Goal: Find specific page/section: Find specific page/section

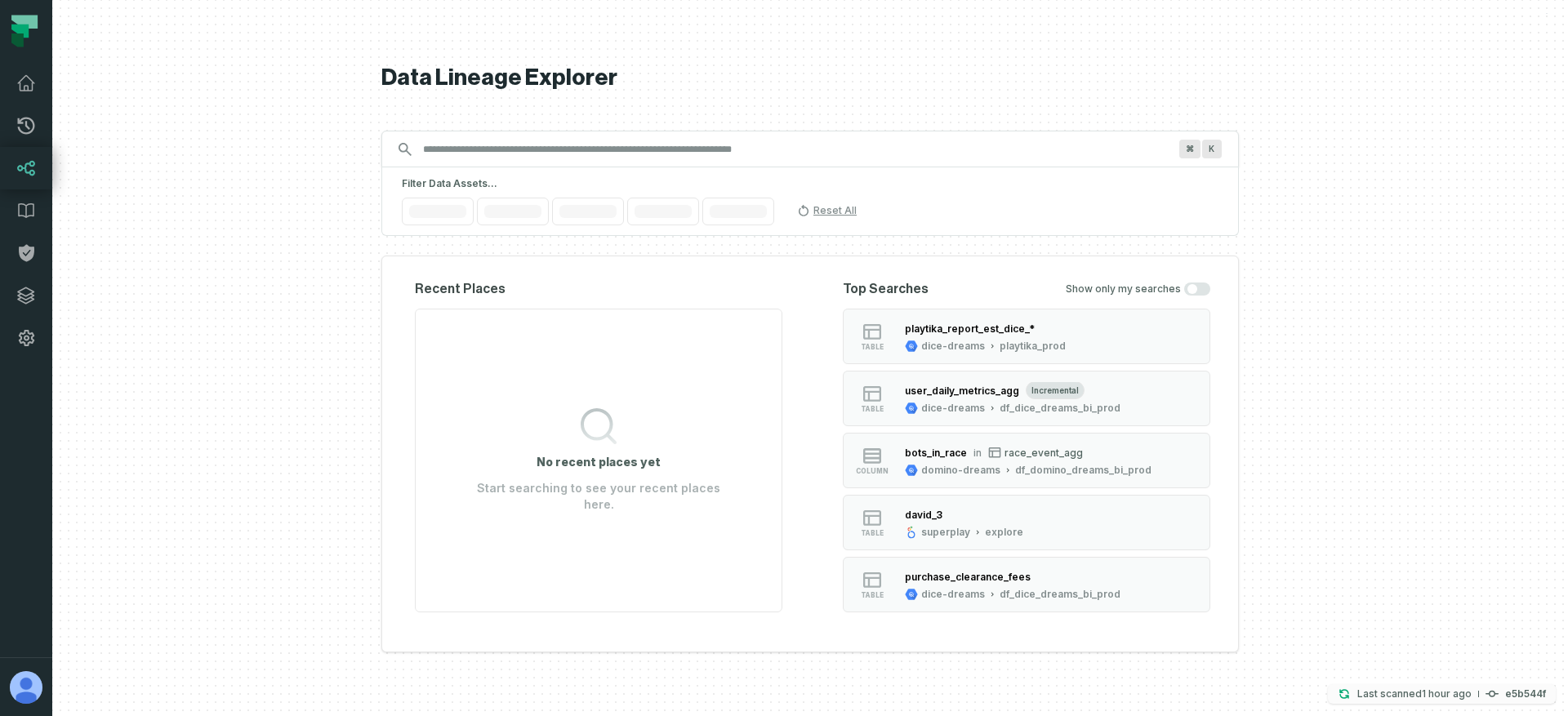
click at [1453, 696] on relative-time "9/16/2025, 5:27:05 PM" at bounding box center [1446, 694] width 50 height 12
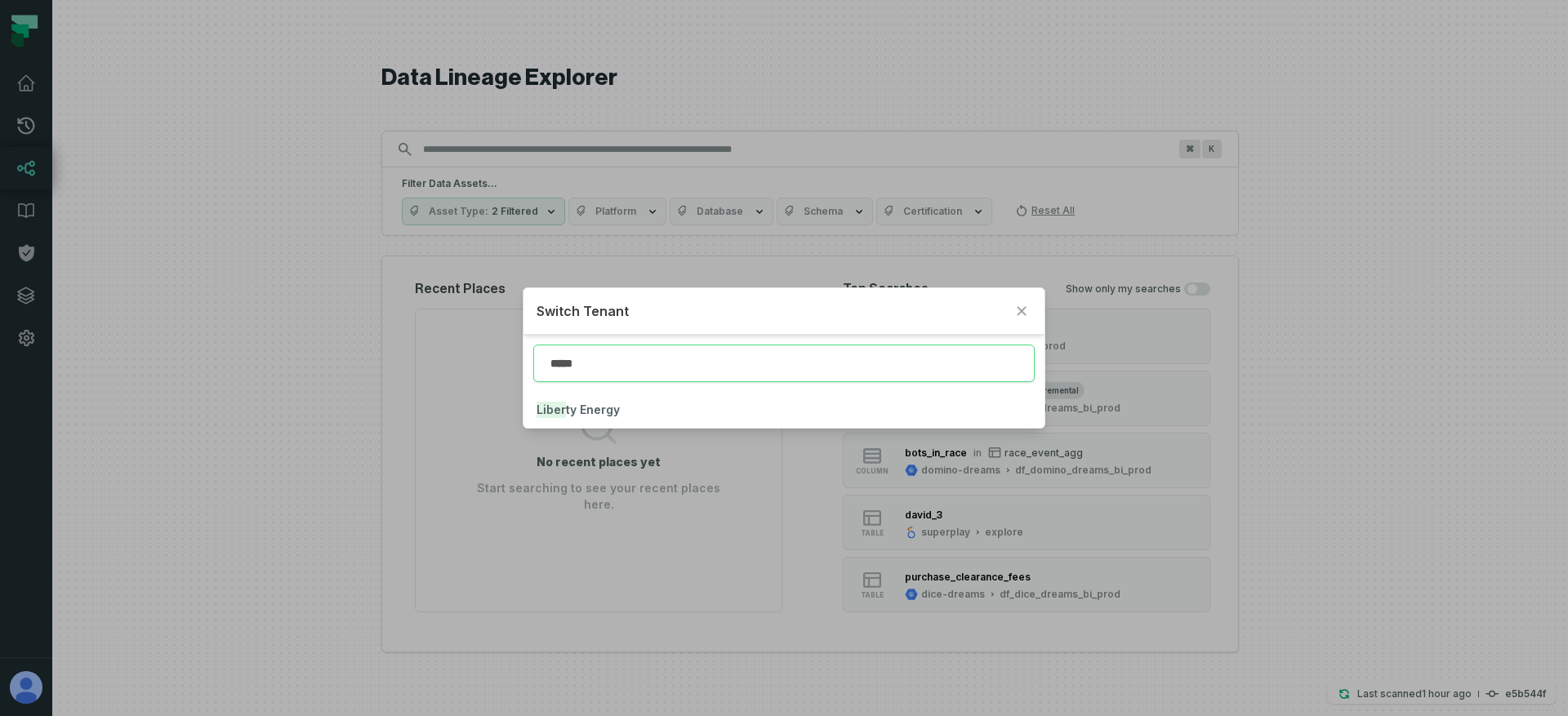
type input "*****"
click button "Liber ty Energy" at bounding box center [783, 410] width 521 height 36
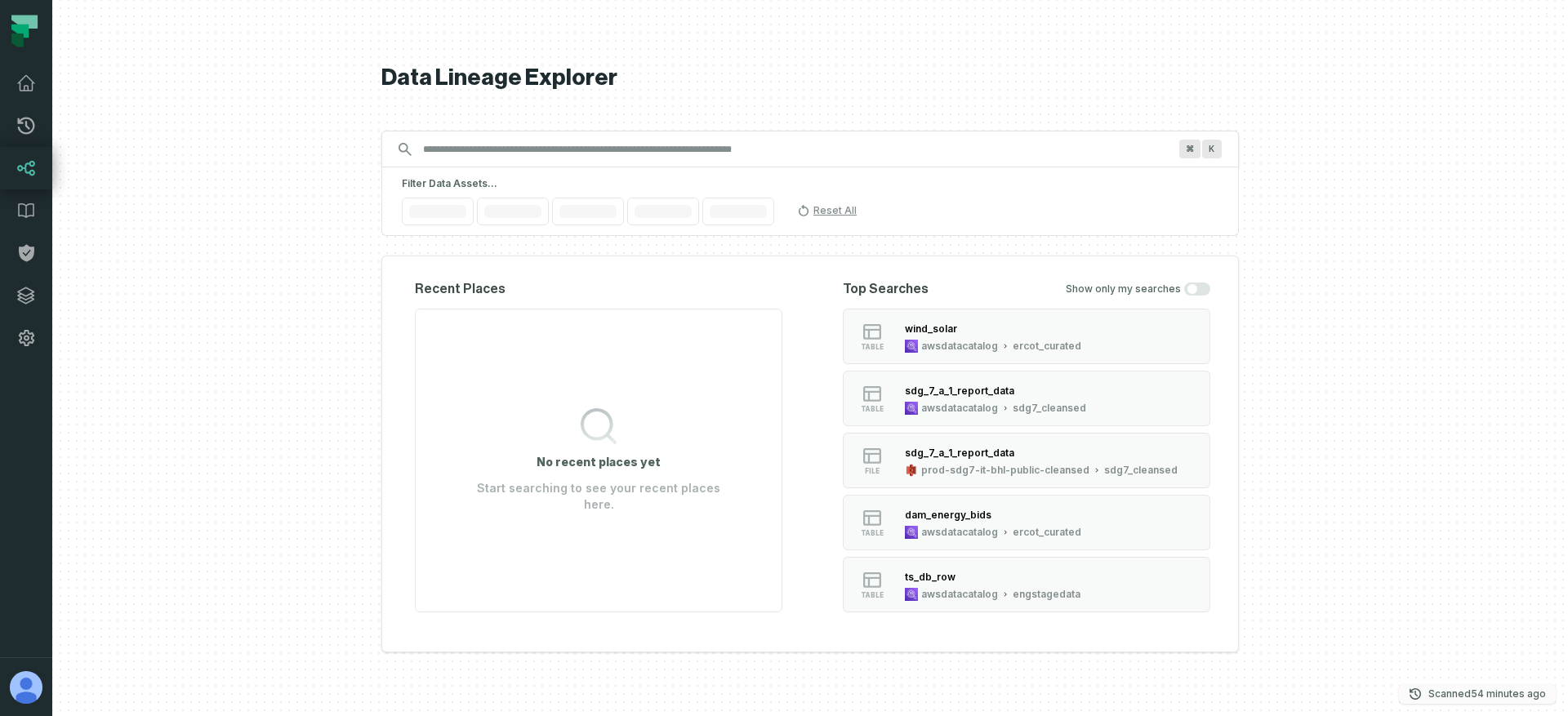
click at [1485, 697] on relative-time "[DATE] 6:01:51 PM" at bounding box center [1508, 694] width 75 height 12
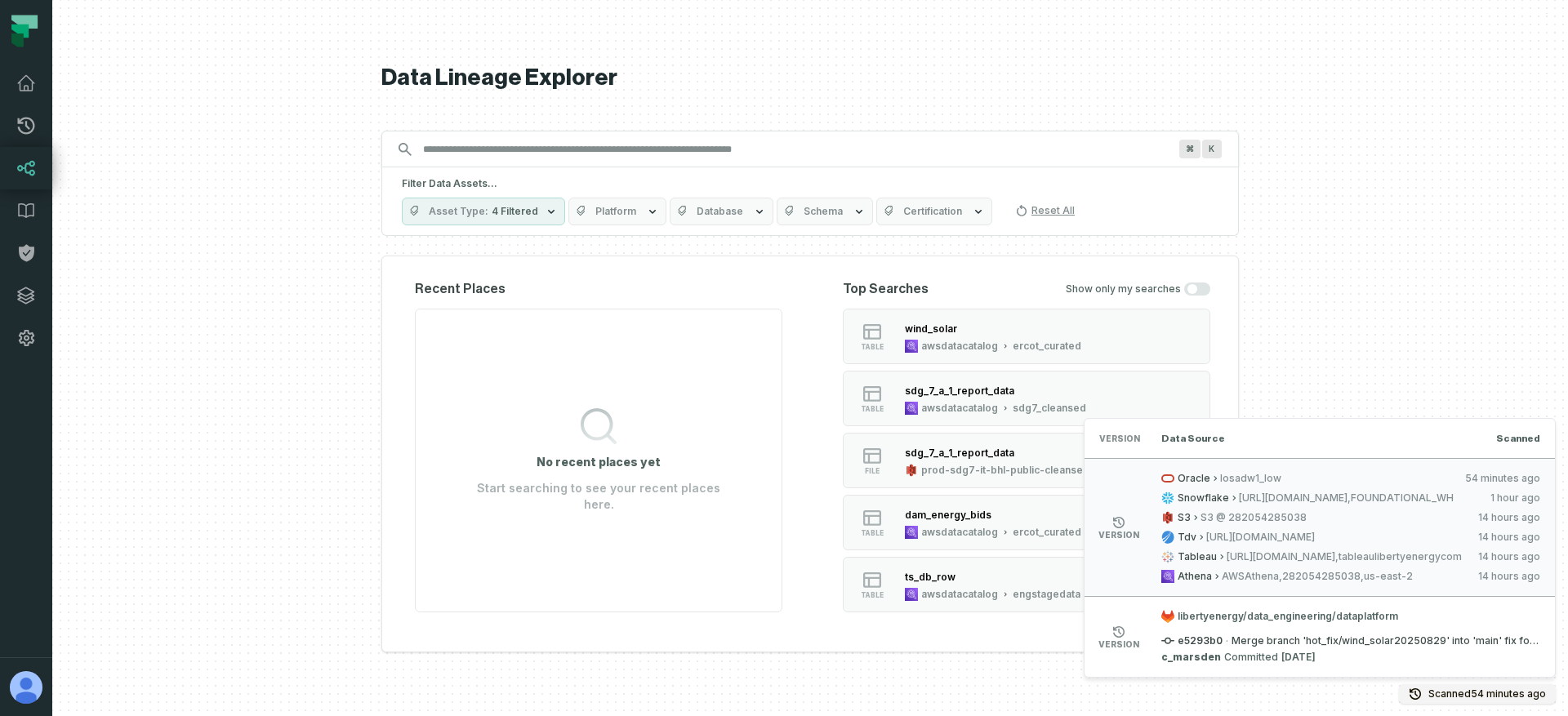
click at [1198, 642] on span "e5293b0" at bounding box center [1192, 641] width 61 height 13
copy span "e5293b0"
click at [1279, 617] on span "libertyenergy/data_engineering/dataplatform" at bounding box center [1350, 616] width 379 height 13
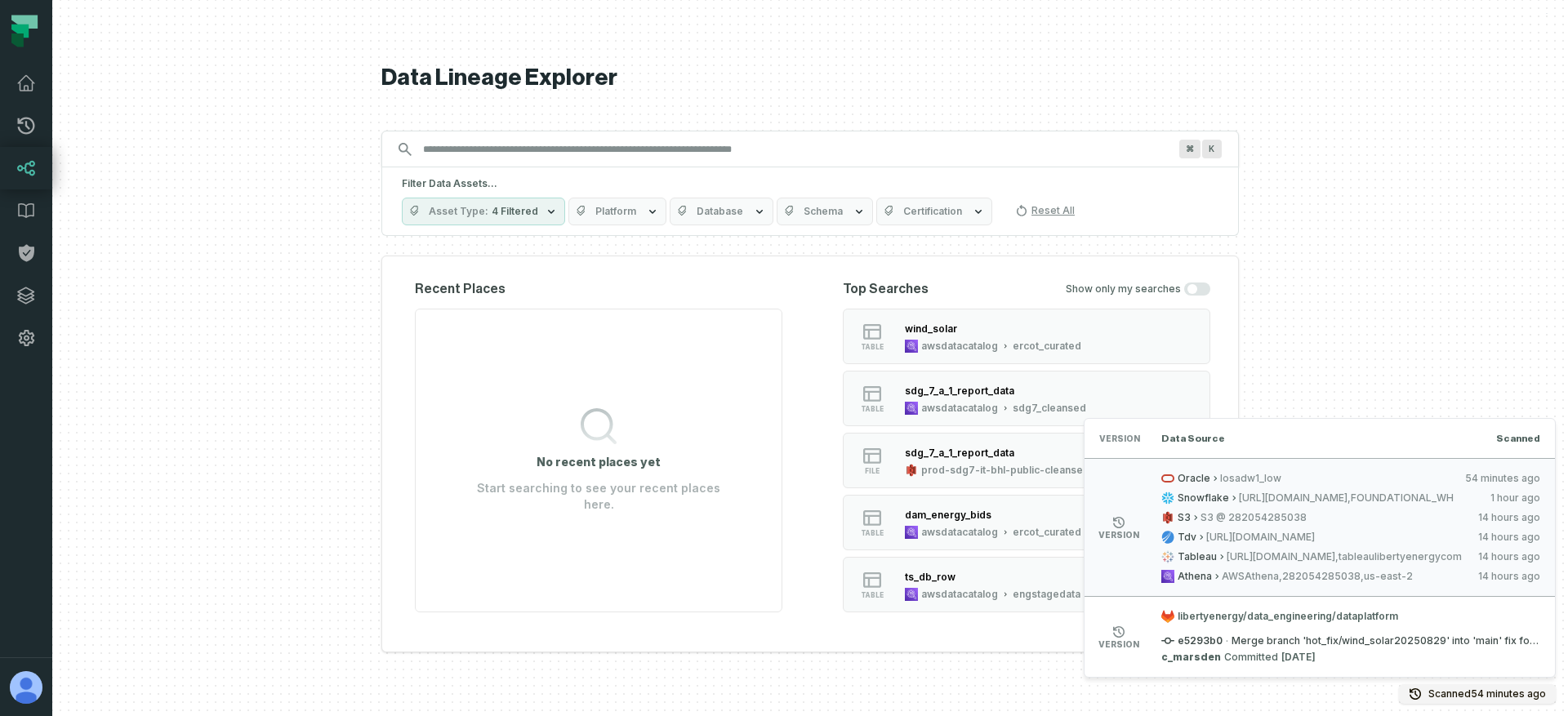
click at [1378, 616] on span "libertyenergy/data_engineering/dataplatform" at bounding box center [1350, 616] width 379 height 13
drag, startPoint x: 1394, startPoint y: 616, endPoint x: 1268, endPoint y: 620, distance: 126.1
click at [1268, 620] on span "libertyenergy/data_engineering/dataplatform" at bounding box center [1350, 616] width 379 height 13
click at [1264, 618] on span "libertyenergy/data_engineering/dataplatform" at bounding box center [1350, 616] width 379 height 13
drag, startPoint x: 1243, startPoint y: 618, endPoint x: 1389, endPoint y: 616, distance: 146.0
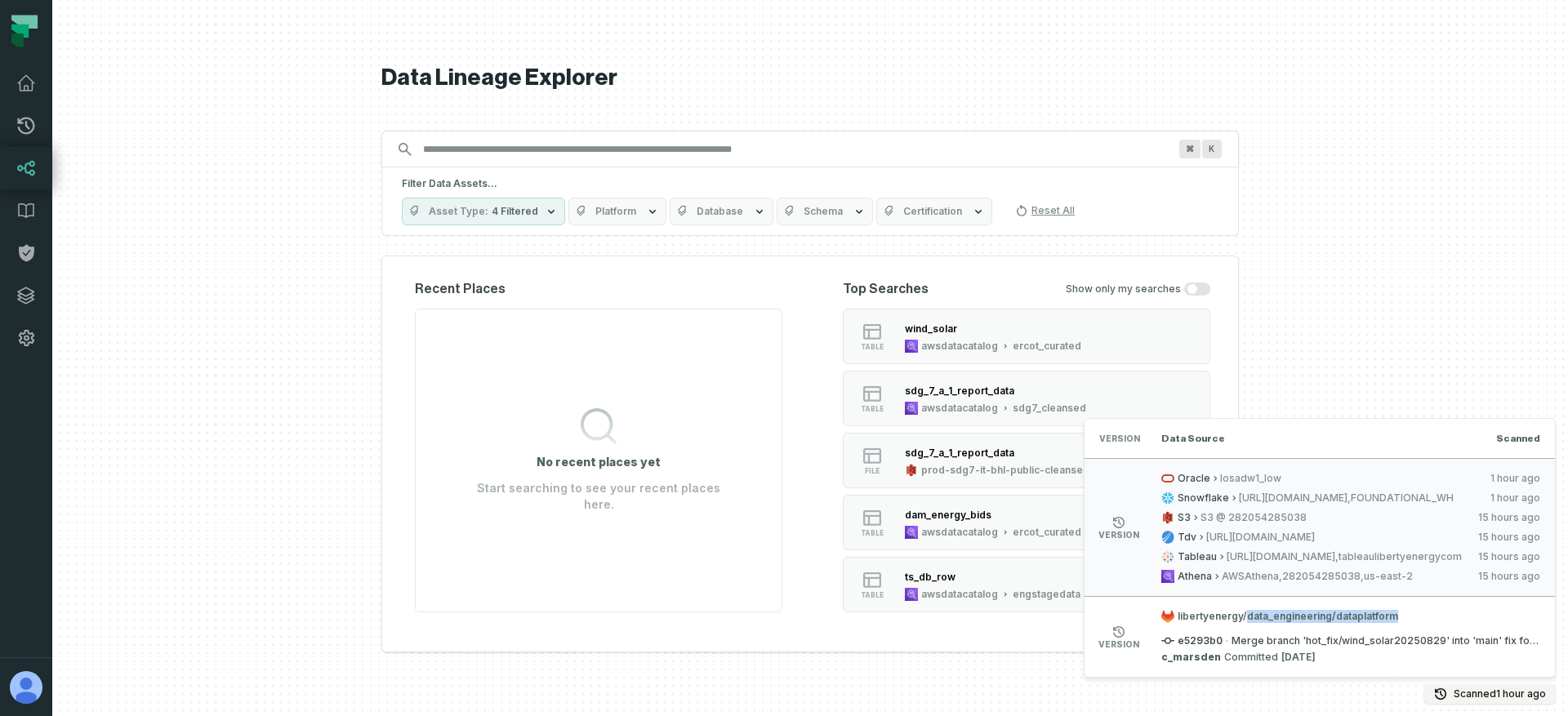
click at [1389, 616] on span "libertyenergy/data_engineering/dataplatform" at bounding box center [1350, 616] width 379 height 13
copy span "data_engineering/dataplatform"
click at [1232, 618] on span "libertyenergy/data_engineering/dataplatform" at bounding box center [1350, 616] width 379 height 13
click at [1272, 619] on span "libertyenergy/data_engineering/dataplatform" at bounding box center [1350, 616] width 379 height 13
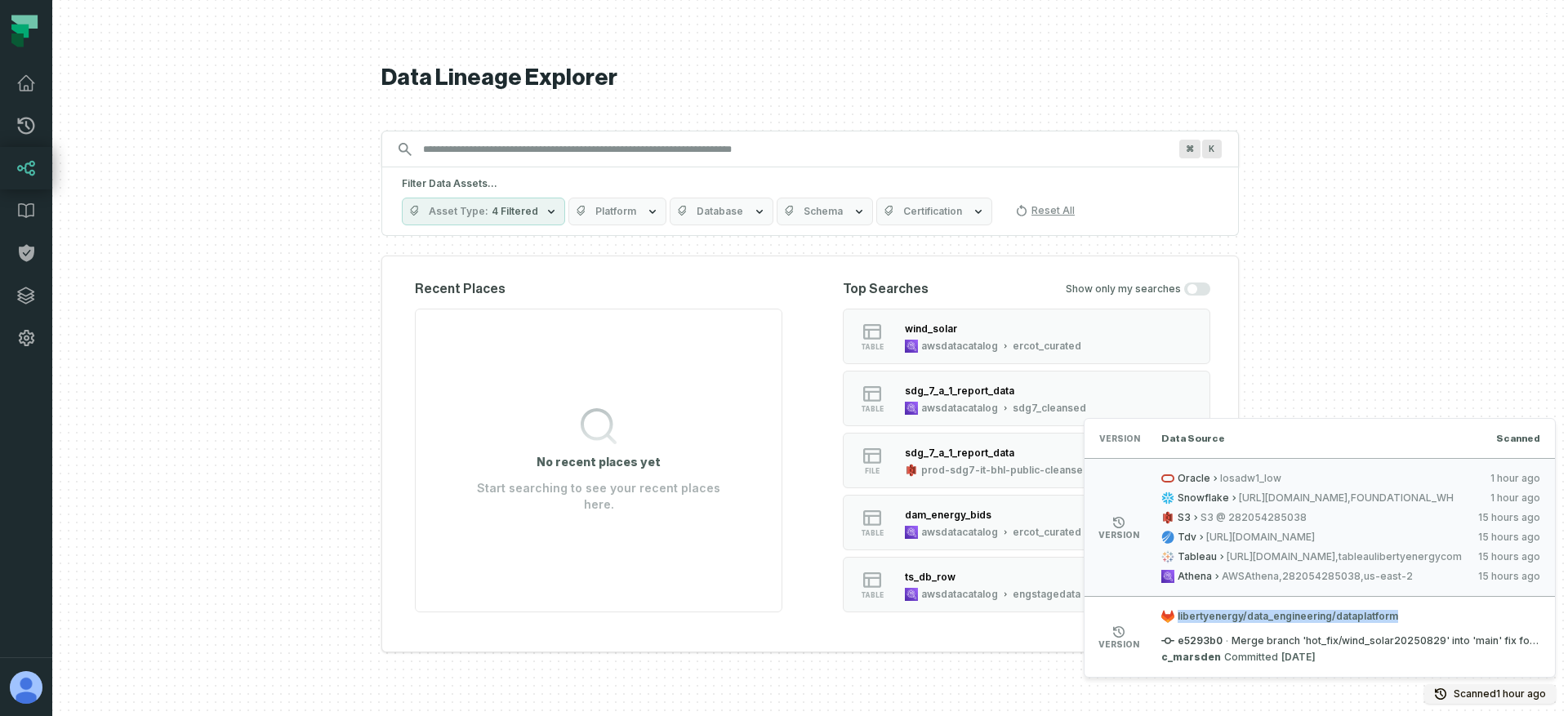
click at [1272, 619] on span "libertyenergy/data_engineering/dataplatform" at bounding box center [1350, 616] width 379 height 13
copy span "libertyenergy/data_engineering/dataplatform"
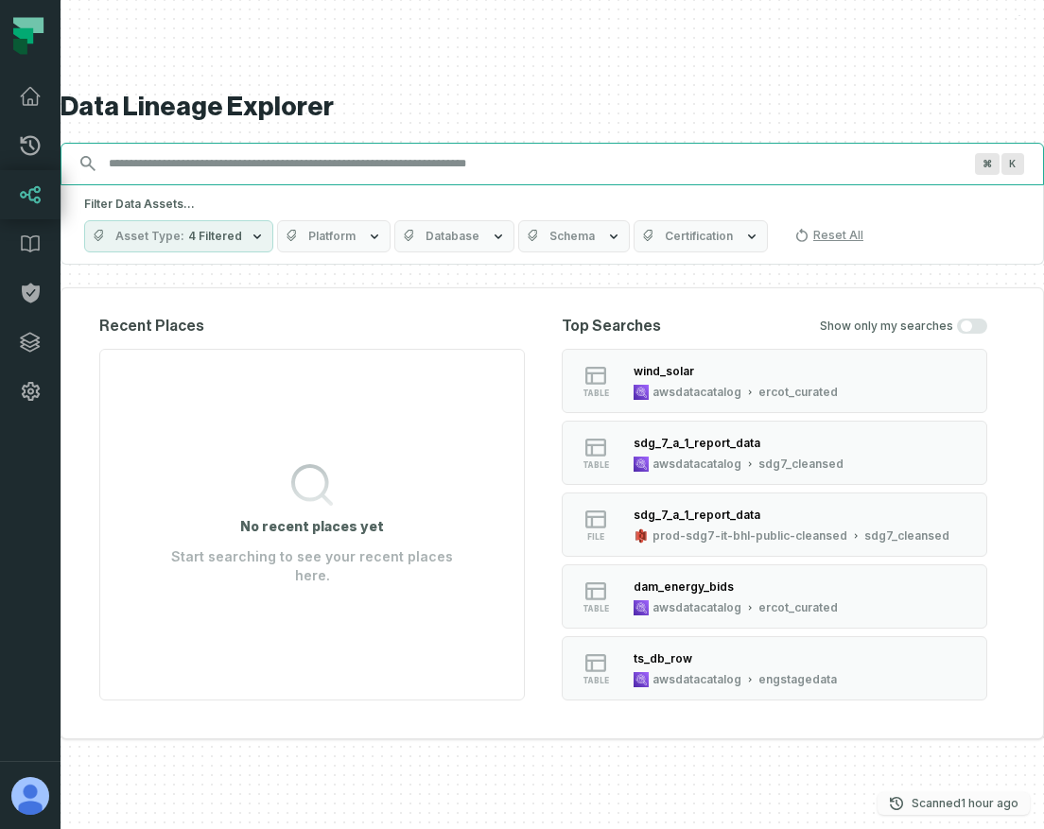
click at [936, 799] on p "Scanned 9/16/2025, 6:01:51 PM" at bounding box center [965, 803] width 107 height 19
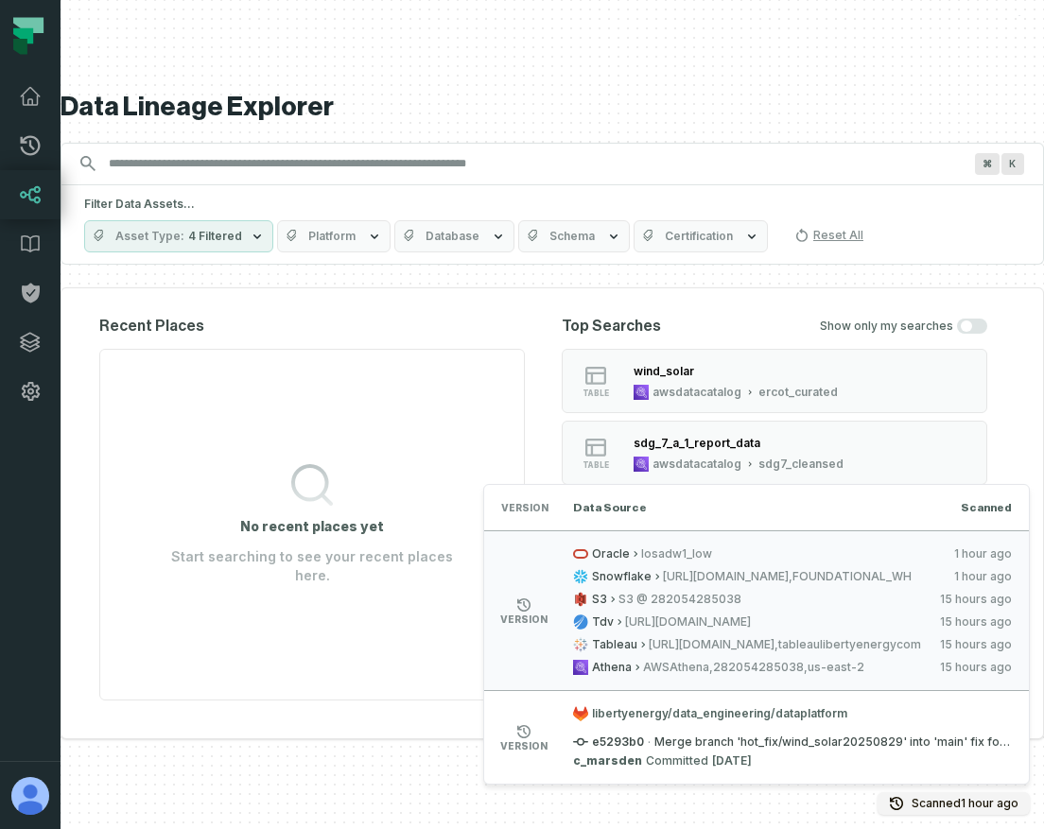
drag, startPoint x: 1014, startPoint y: 669, endPoint x: 915, endPoint y: 687, distance: 100.0
click at [915, 687] on li "version Oracle losadw1_low 9/16/2025, 6:01:51 PM Snowflake https://NYQJIHQ-CN61…" at bounding box center [756, 611] width 545 height 160
click at [913, 685] on li "version Oracle losadw1_low 9/16/2025, 6:01:51 PM Snowflake https://NYQJIHQ-CN61…" at bounding box center [756, 611] width 545 height 160
